Goal: Task Accomplishment & Management: Manage account settings

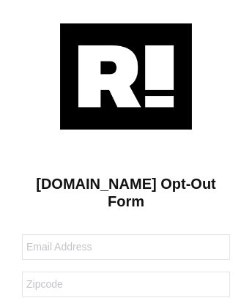
click at [126, 76] on img at bounding box center [126, 76] width 132 height 106
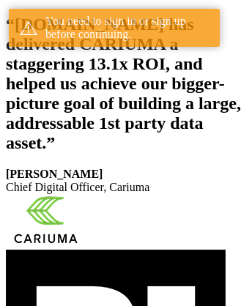
scroll to position [270, 0]
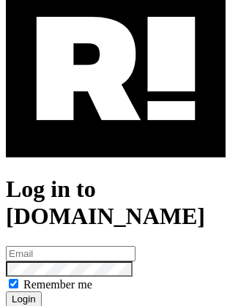
click at [116, 133] on img at bounding box center [116, 68] width 220 height 177
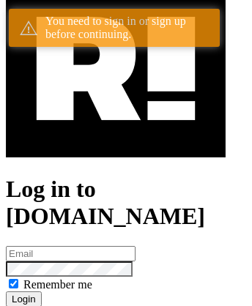
scroll to position [270, 0]
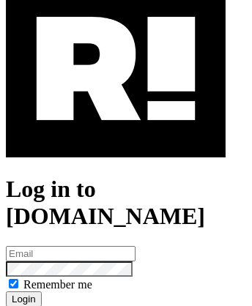
click at [116, 133] on img at bounding box center [116, 68] width 220 height 177
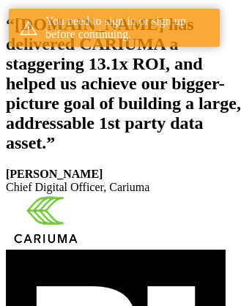
scroll to position [270, 0]
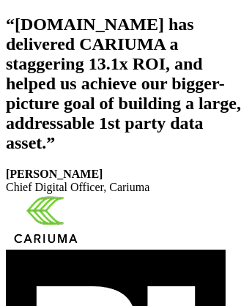
scroll to position [247, 0]
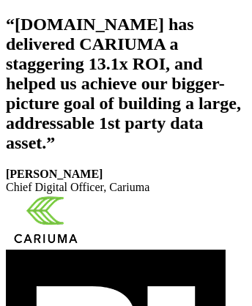
scroll to position [270, 0]
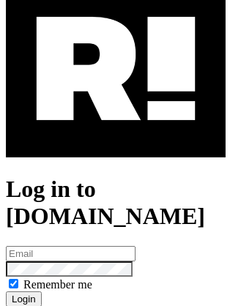
click at [116, 133] on img at bounding box center [116, 68] width 220 height 177
